Goal: Find specific page/section: Find specific page/section

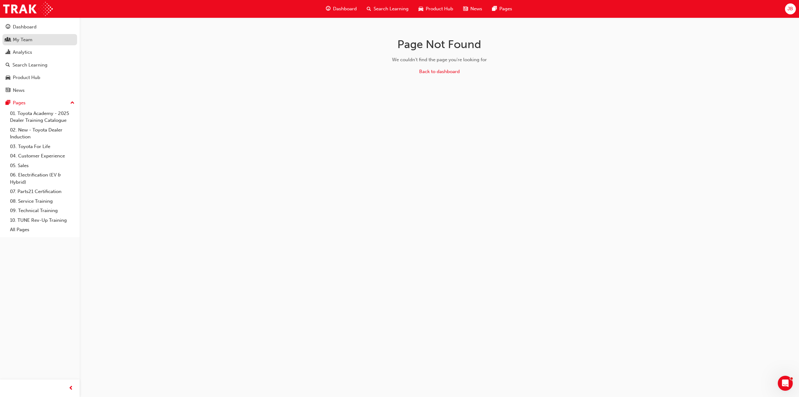
click at [32, 39] on div "My Team" at bounding box center [23, 39] width 20 height 7
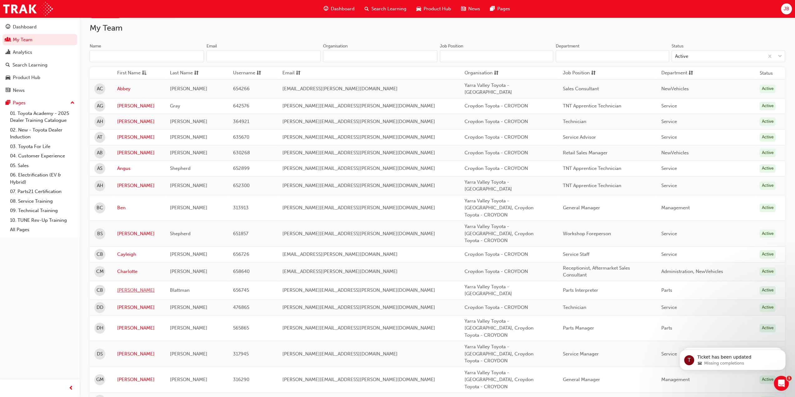
scroll to position [94, 0]
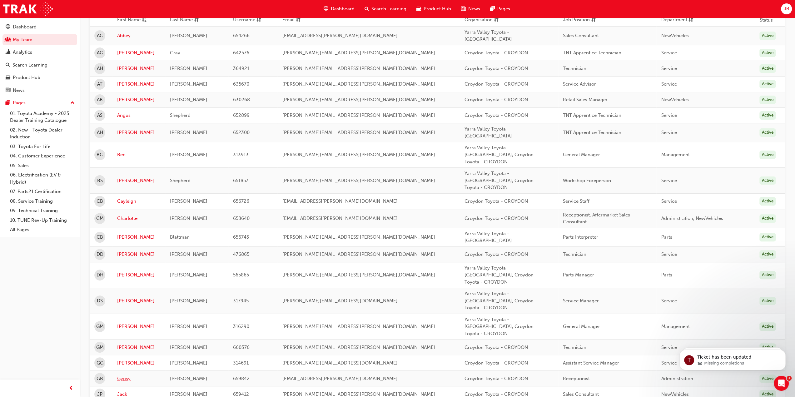
click at [129, 375] on link "Gypsy" at bounding box center [138, 378] width 43 height 7
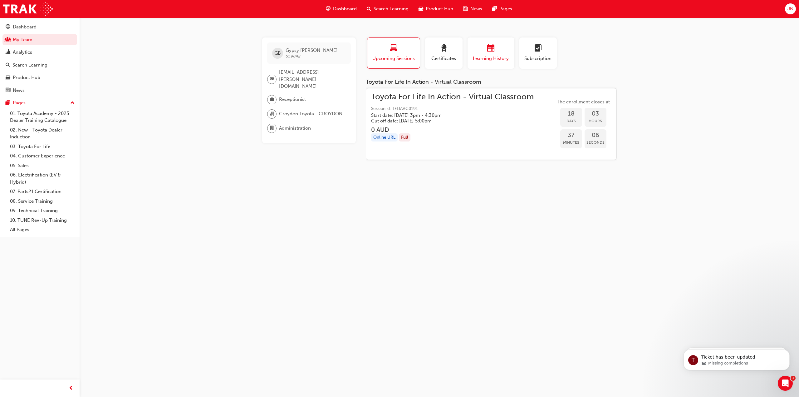
click at [490, 53] on span "calendar-icon" at bounding box center [490, 48] width 7 height 8
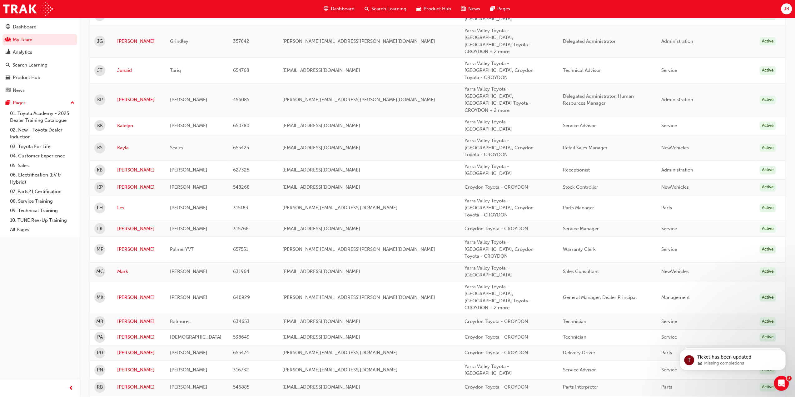
scroll to position [668, 0]
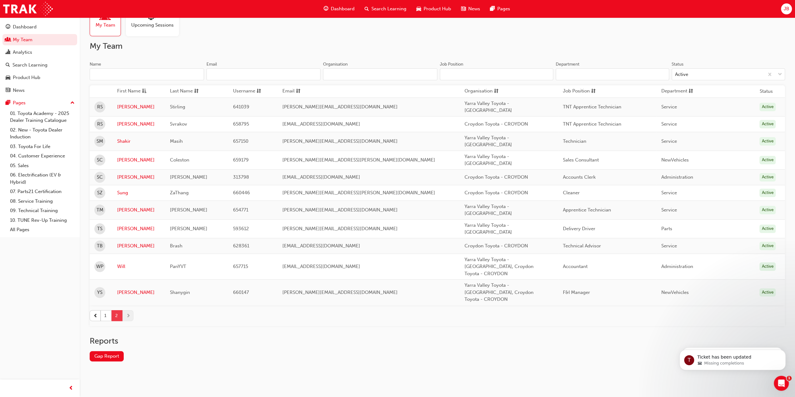
scroll to position [0, 0]
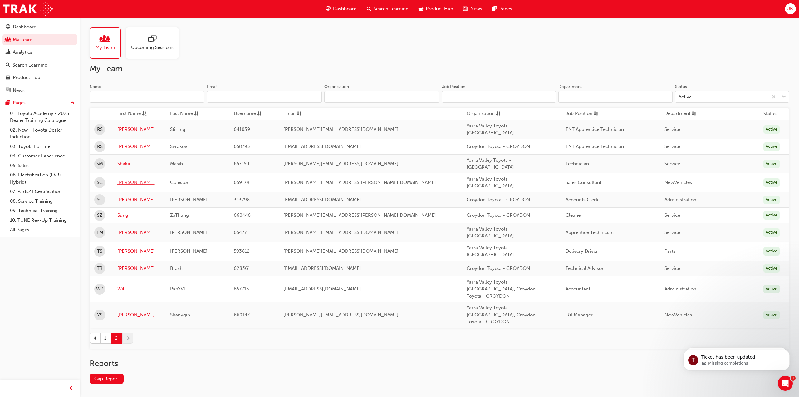
click at [126, 179] on link "[PERSON_NAME]" at bounding box center [139, 182] width 44 height 7
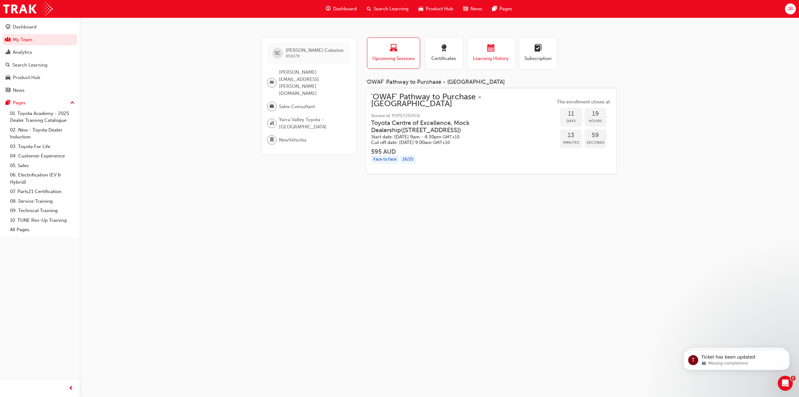
click at [488, 48] on span "calendar-icon" at bounding box center [490, 48] width 7 height 8
